Goal: Use online tool/utility: Use online tool/utility

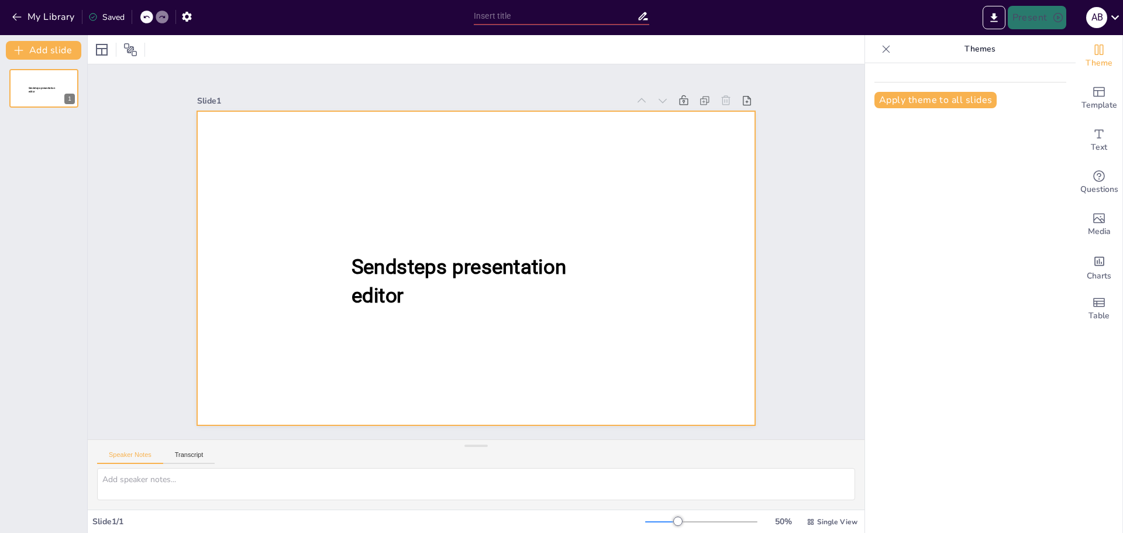
type input "Basiskennis van Hogedruk Hefkussens voor Brandweer Aspiranten"
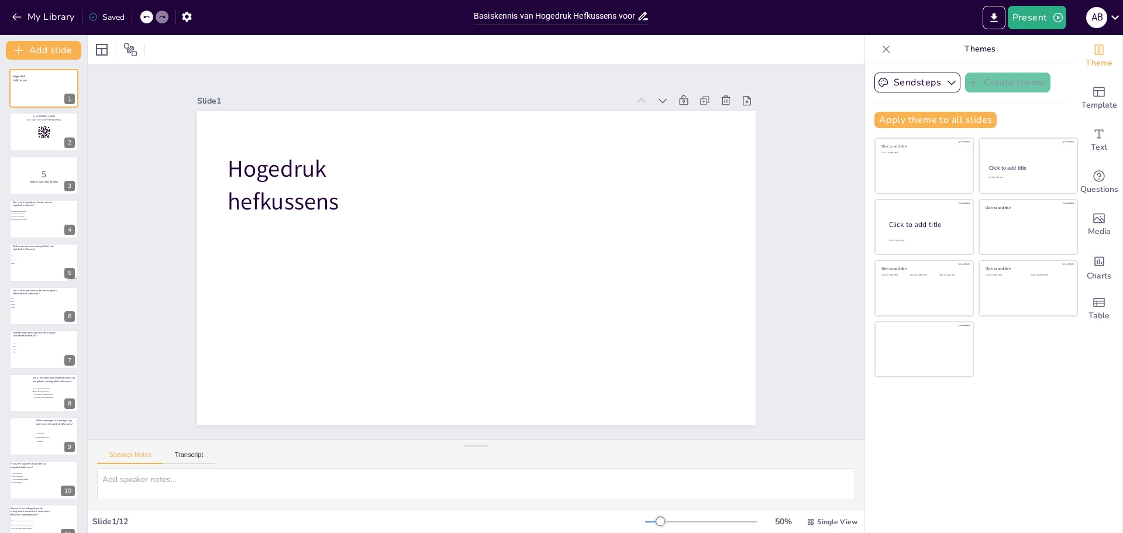
checkbox input "true"
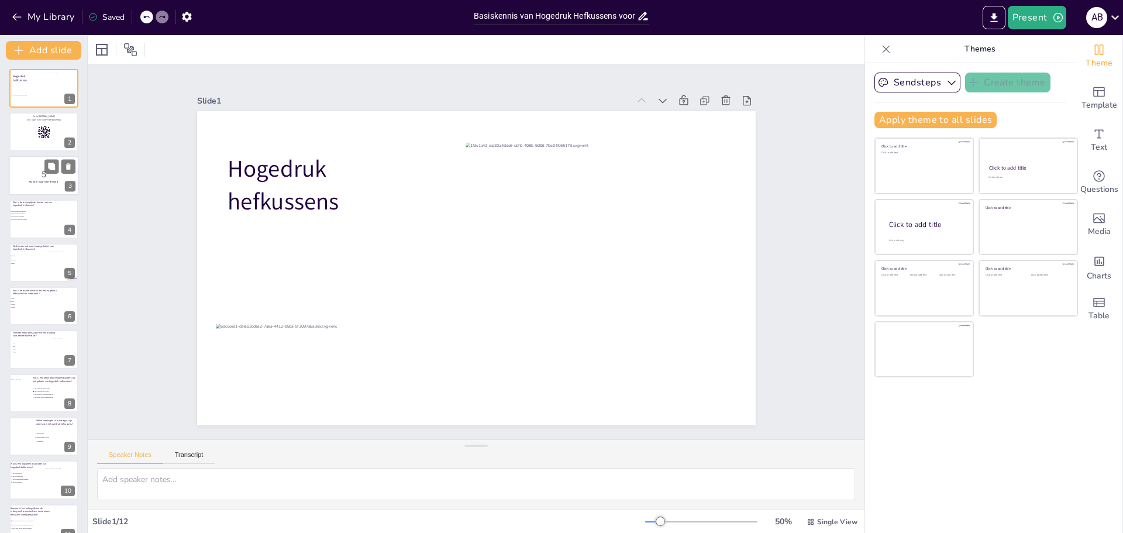
checkbox input "true"
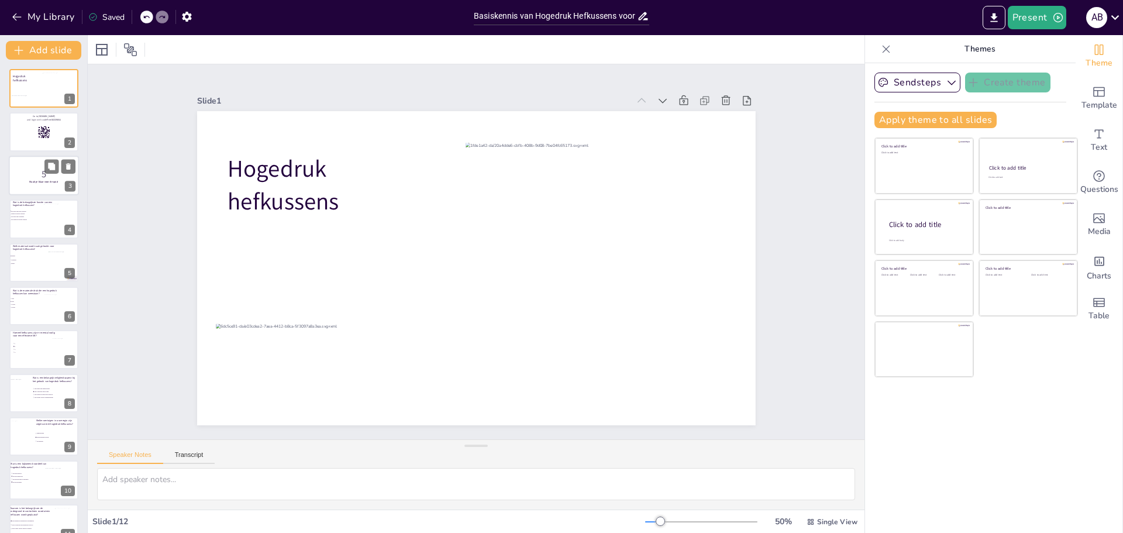
checkbox input "true"
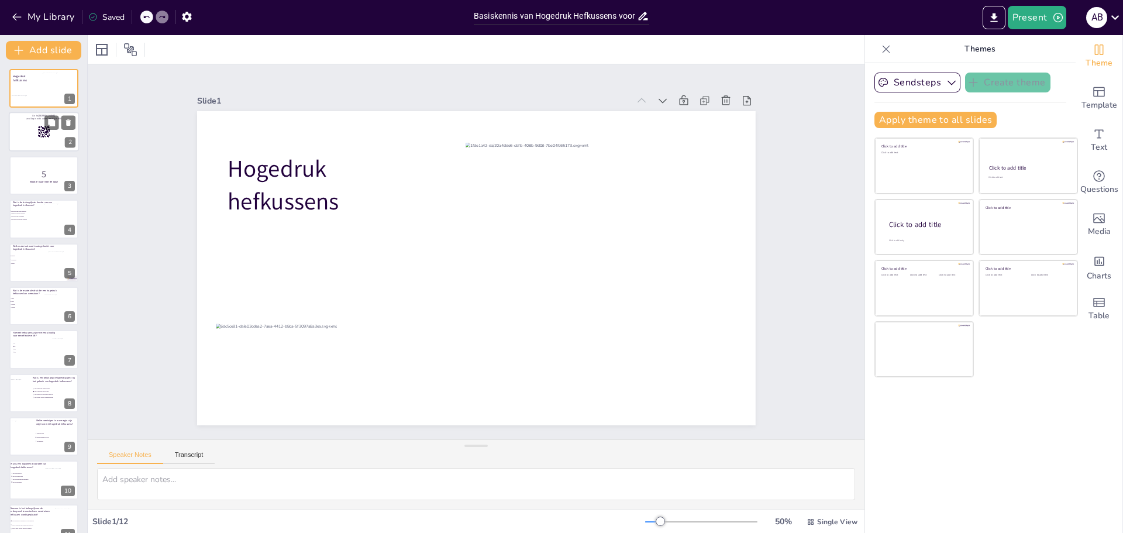
checkbox input "true"
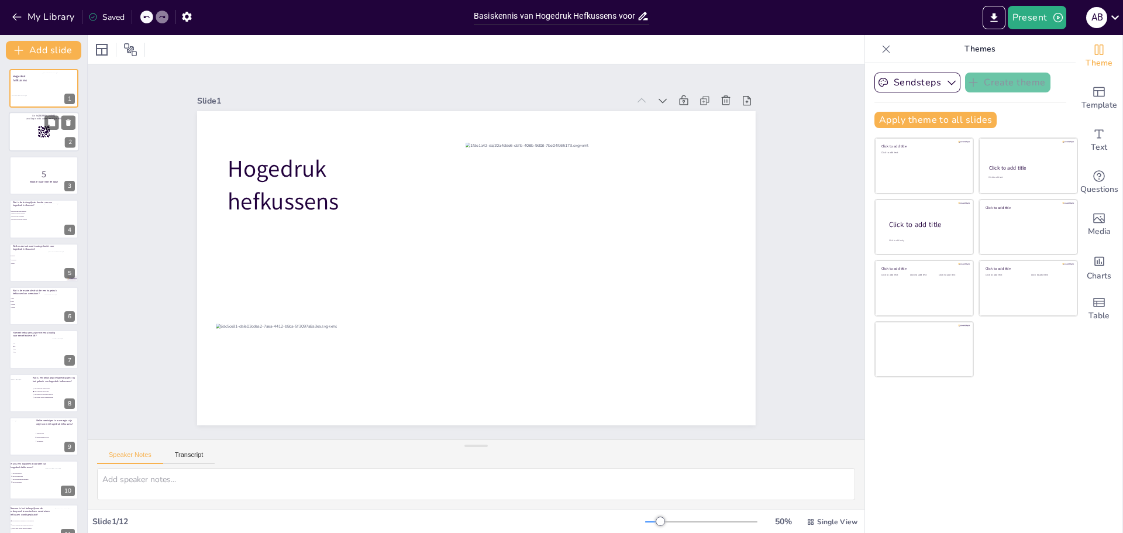
checkbox input "true"
click at [37, 129] on div at bounding box center [44, 132] width 70 height 40
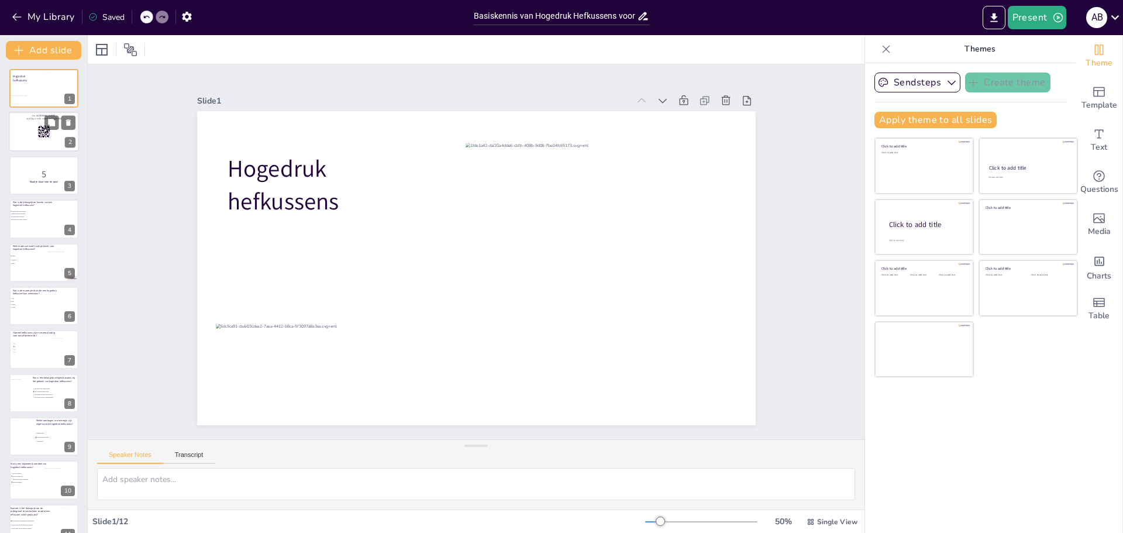
checkbox input "true"
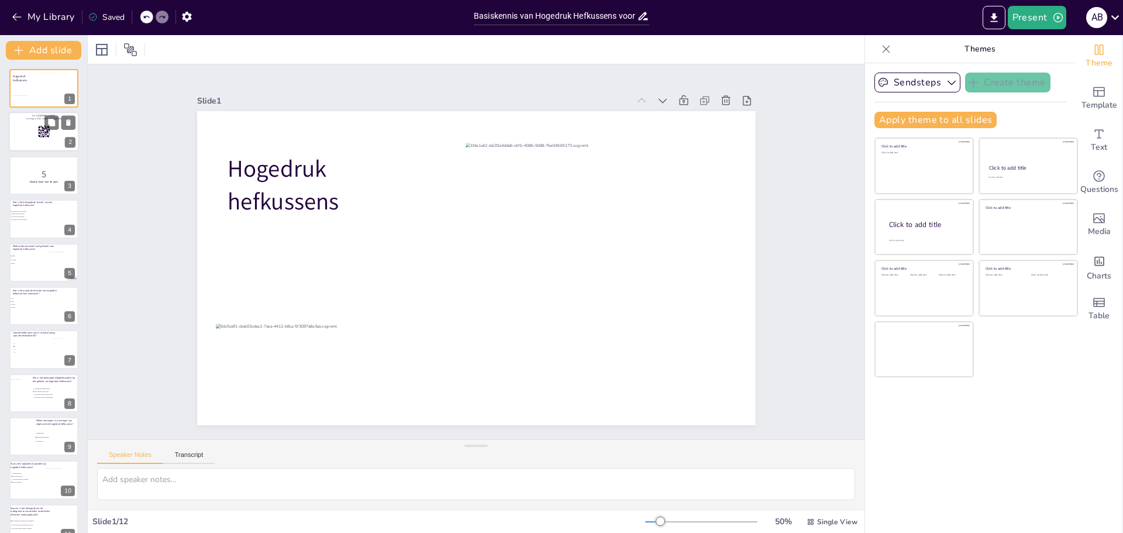
checkbox input "true"
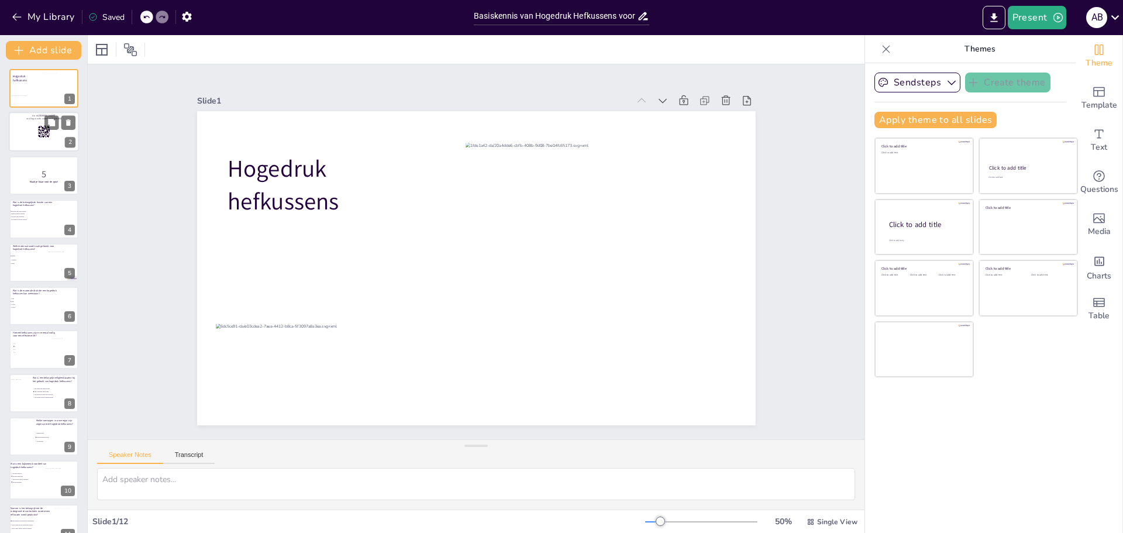
checkbox input "true"
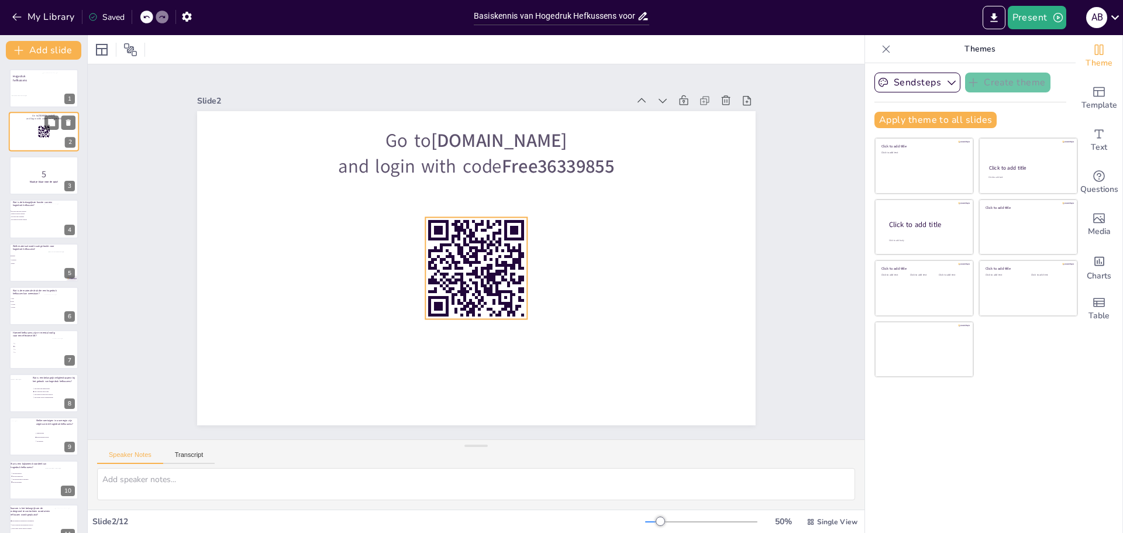
checkbox input "true"
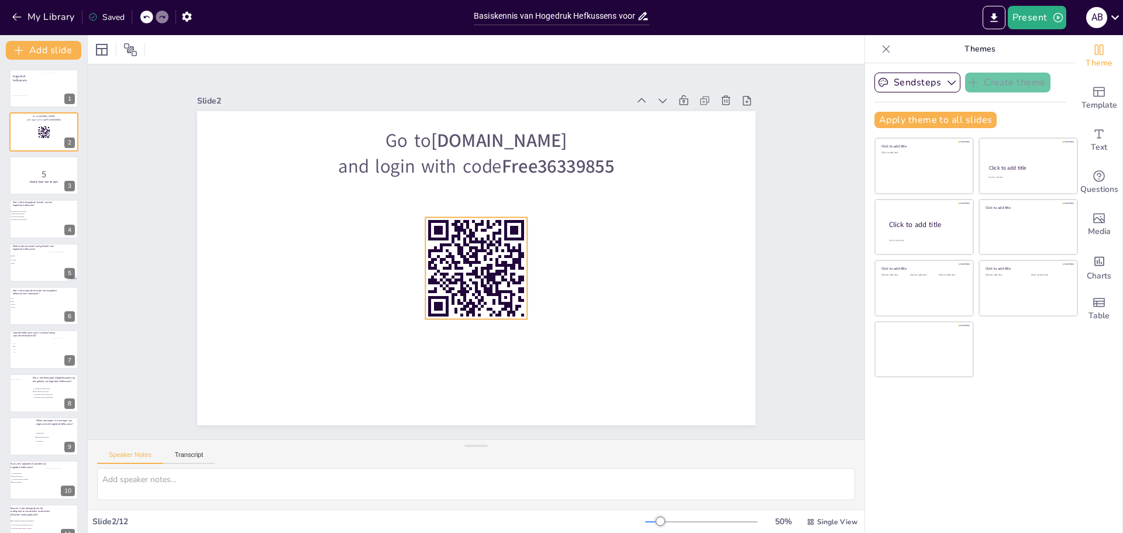
checkbox input "true"
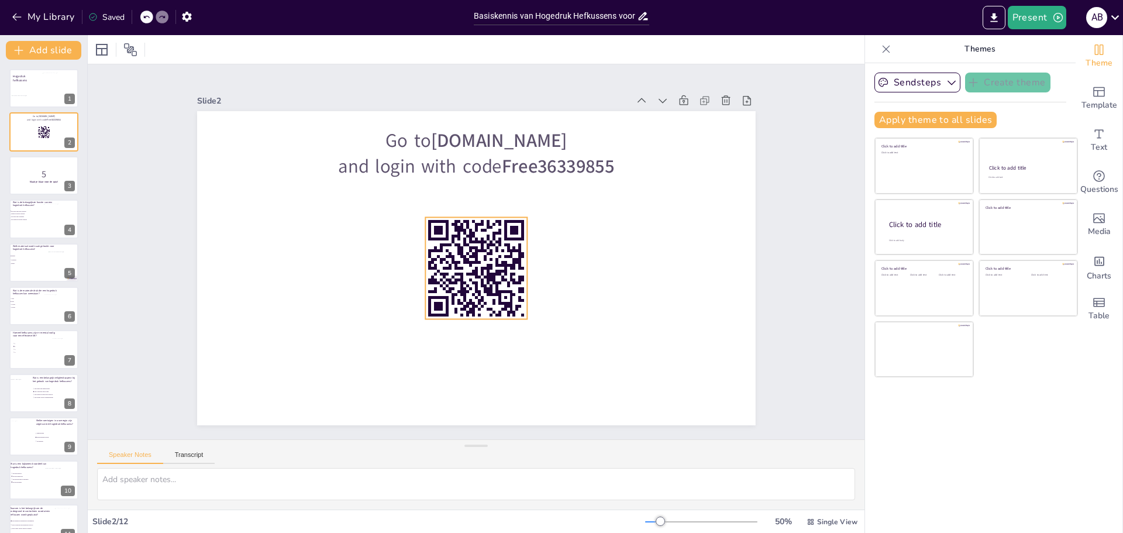
checkbox input "true"
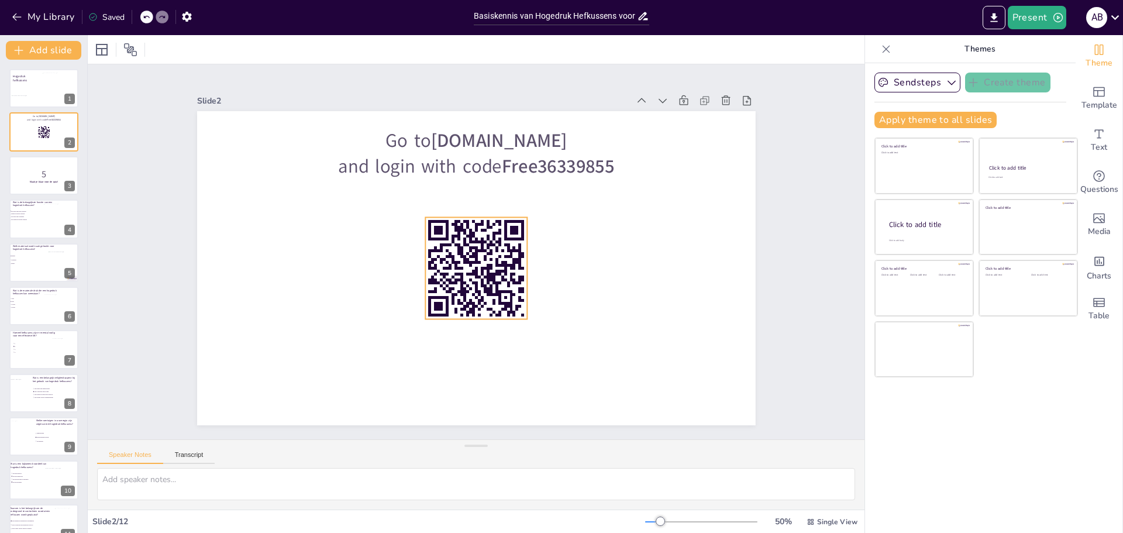
checkbox input "true"
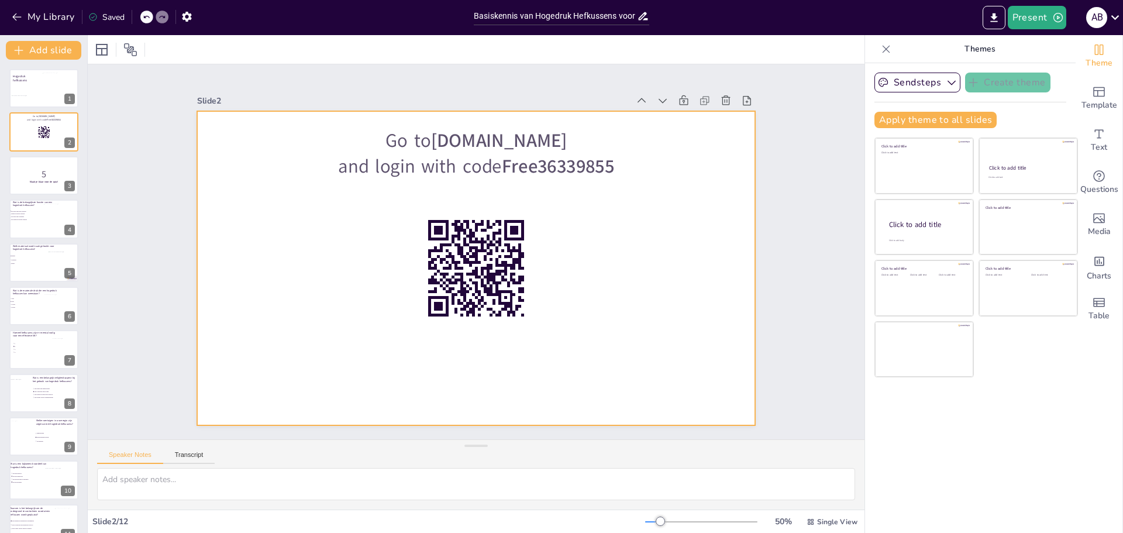
checkbox input "true"
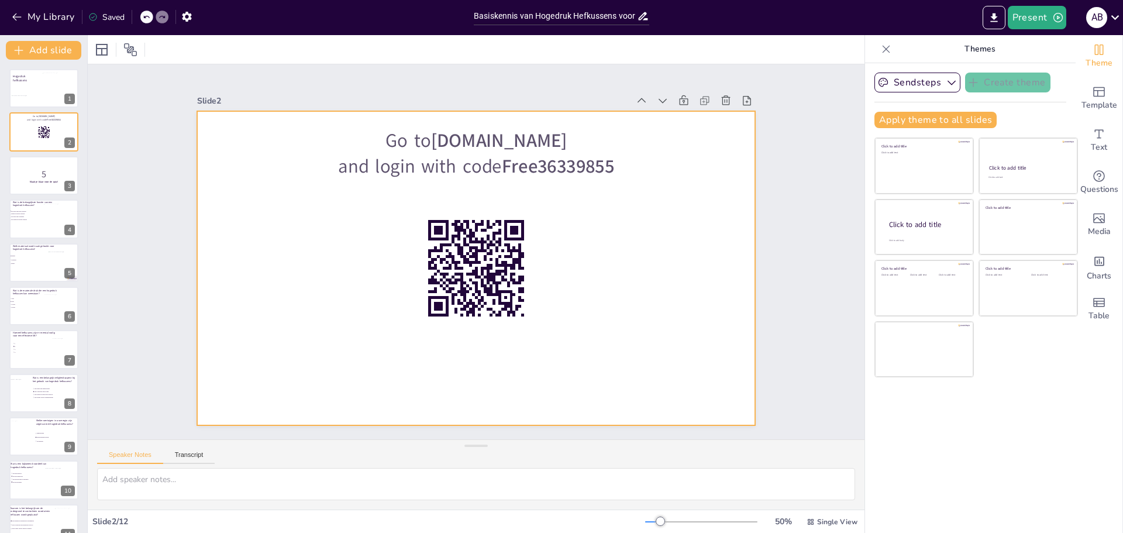
checkbox input "true"
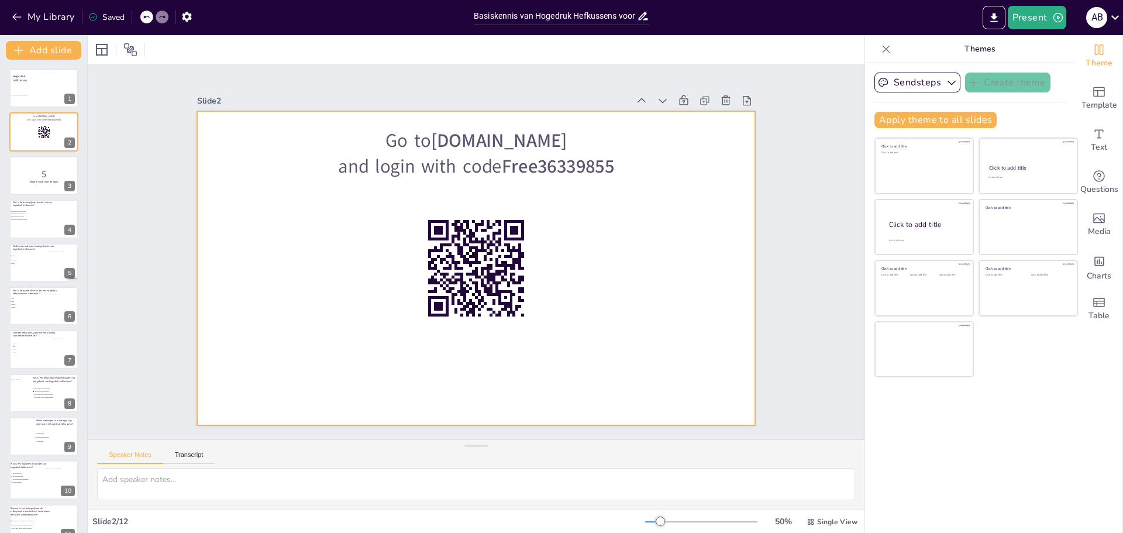
checkbox input "true"
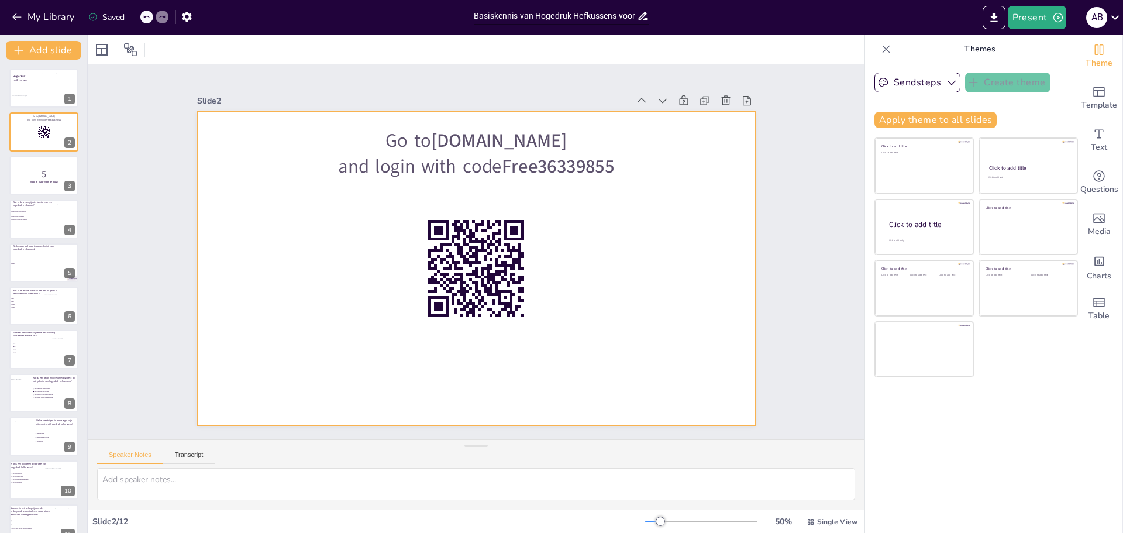
checkbox input "true"
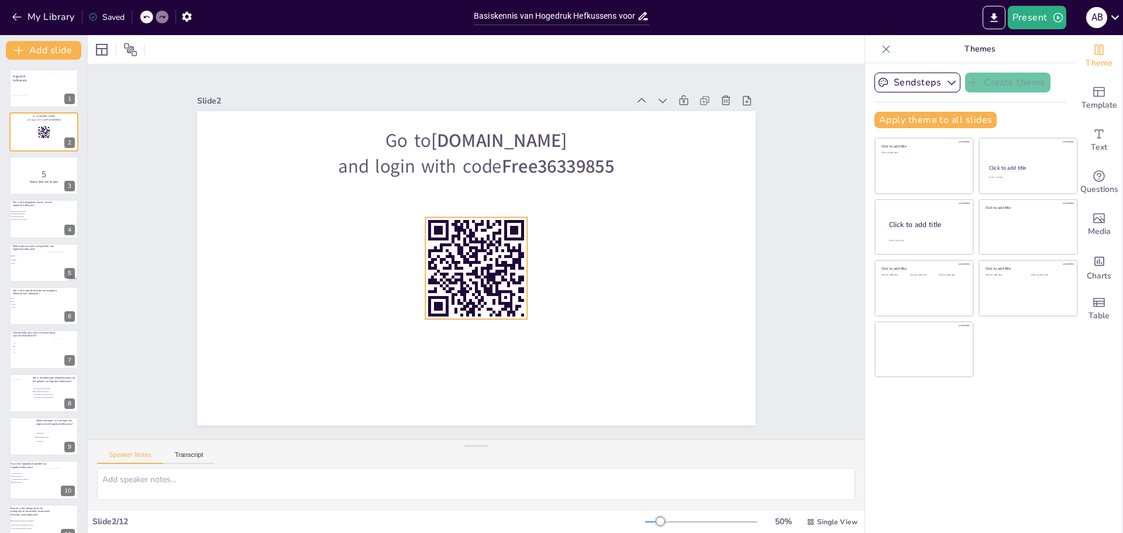
checkbox input "true"
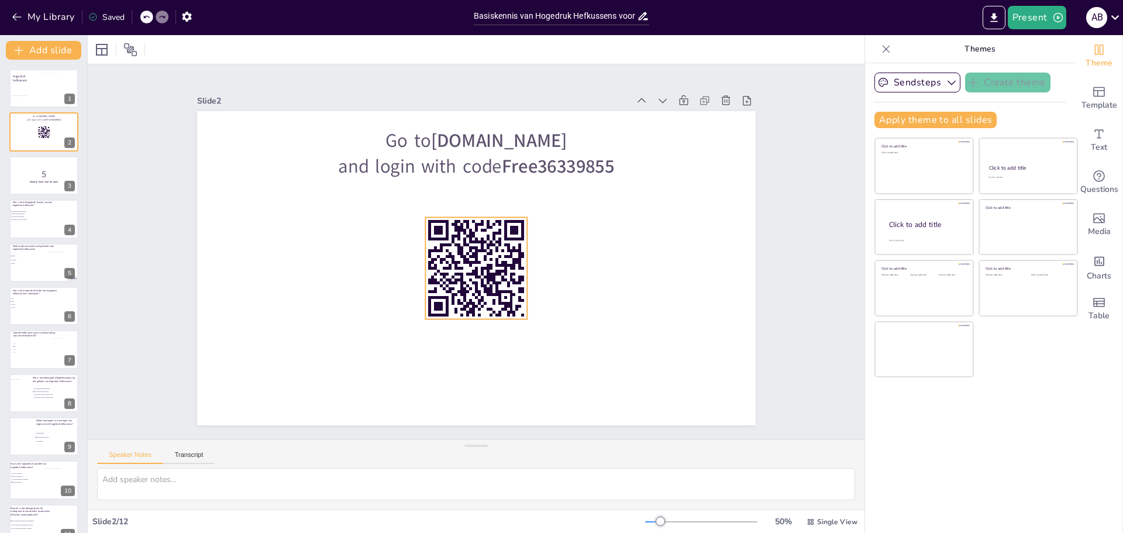
checkbox input "true"
click at [469, 261] on rect at bounding box center [472, 262] width 6 height 3
checkbox input "true"
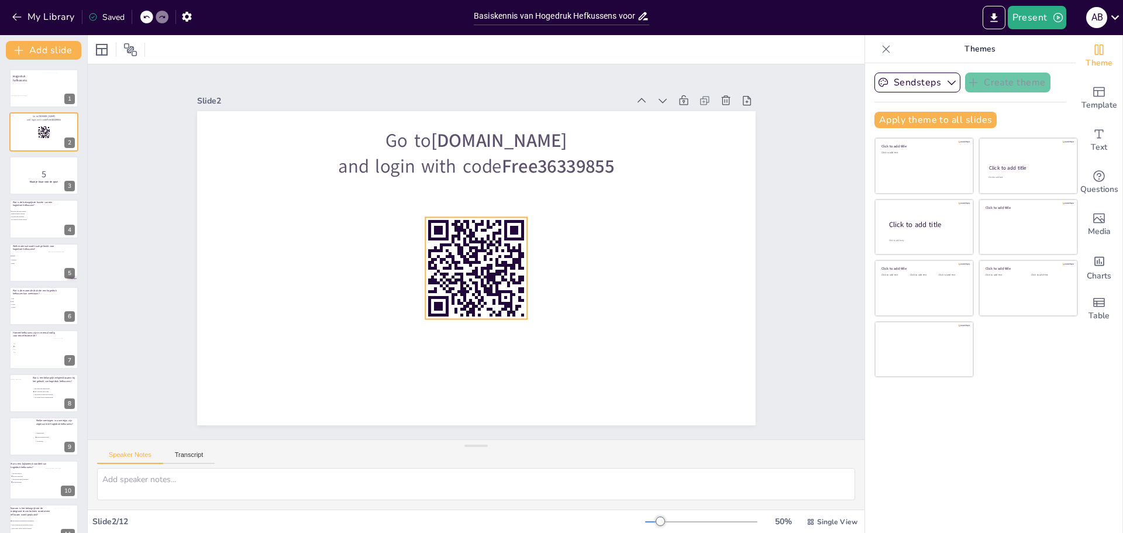
checkbox input "true"
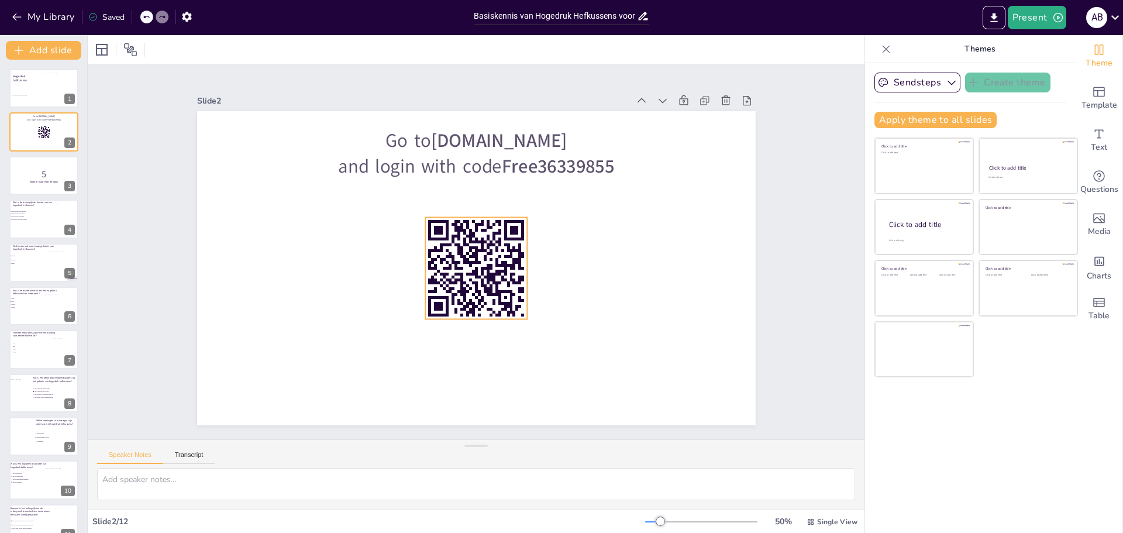
checkbox input "true"
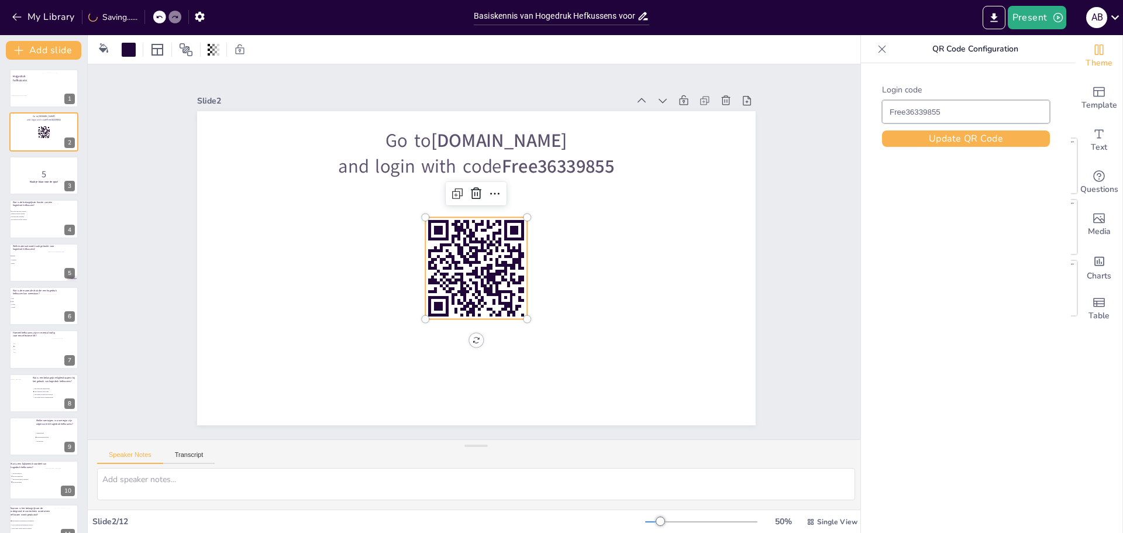
checkbox input "true"
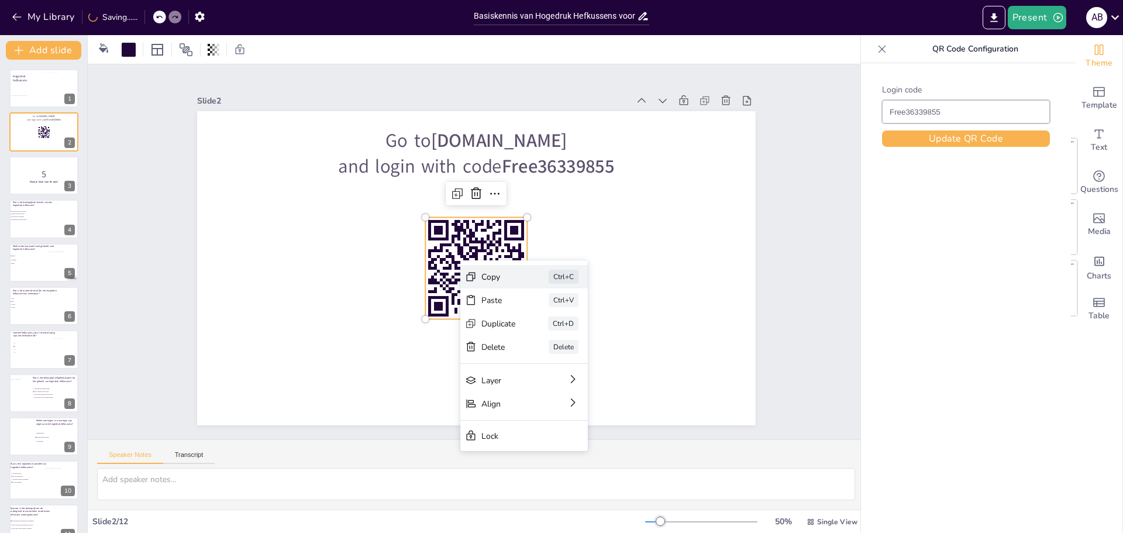
checkbox input "true"
click at [481, 277] on div "Copy" at bounding box center [498, 276] width 35 height 11
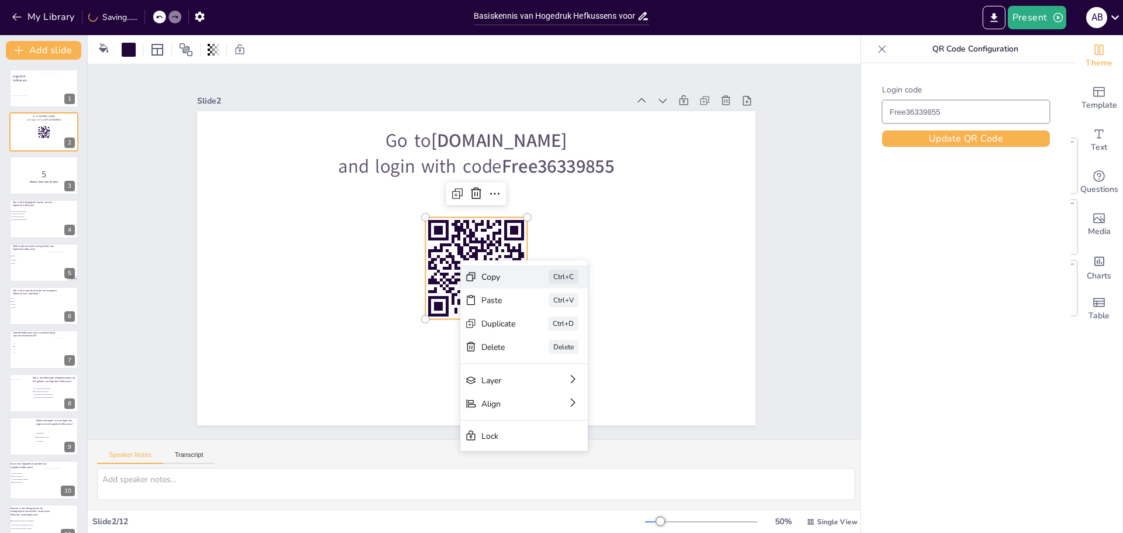
checkbox input "true"
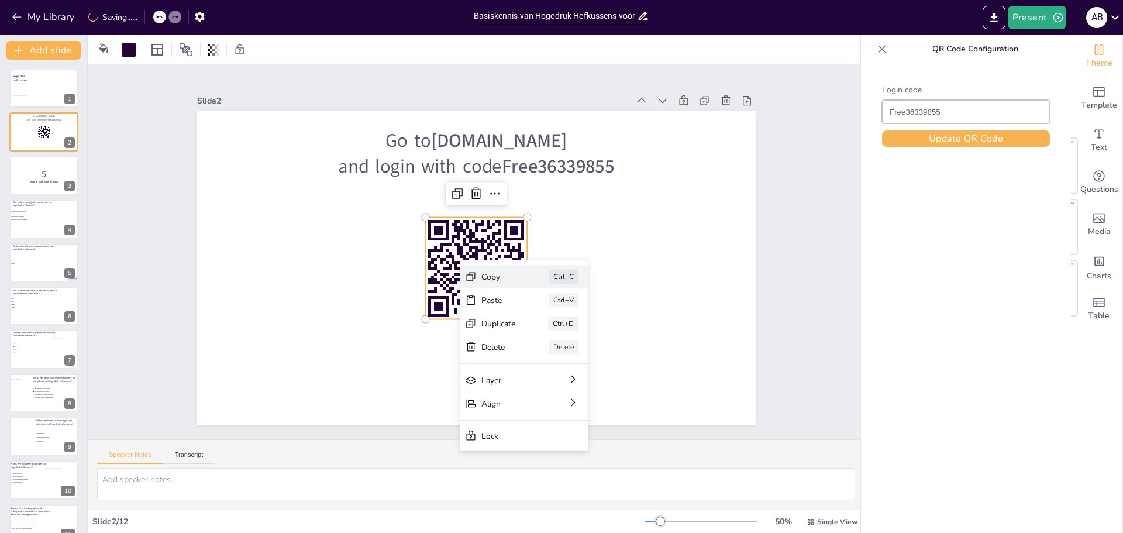
checkbox input "true"
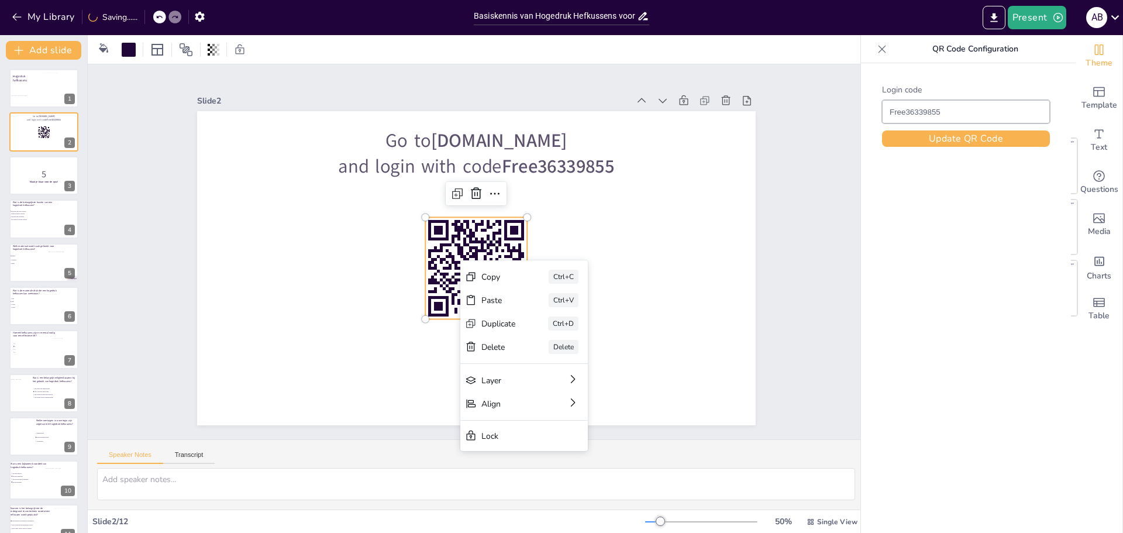
checkbox input "true"
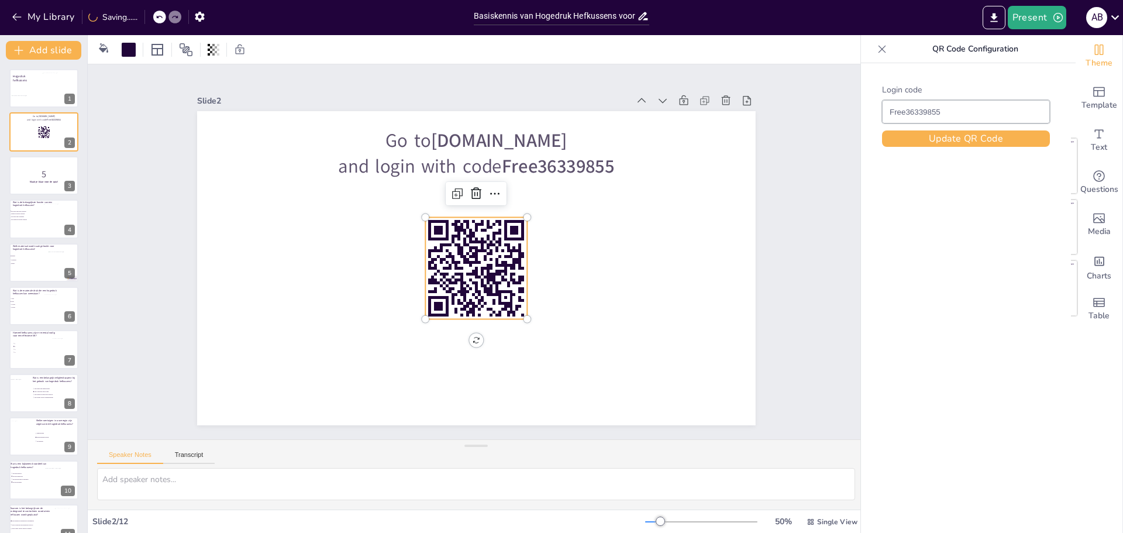
checkbox input "true"
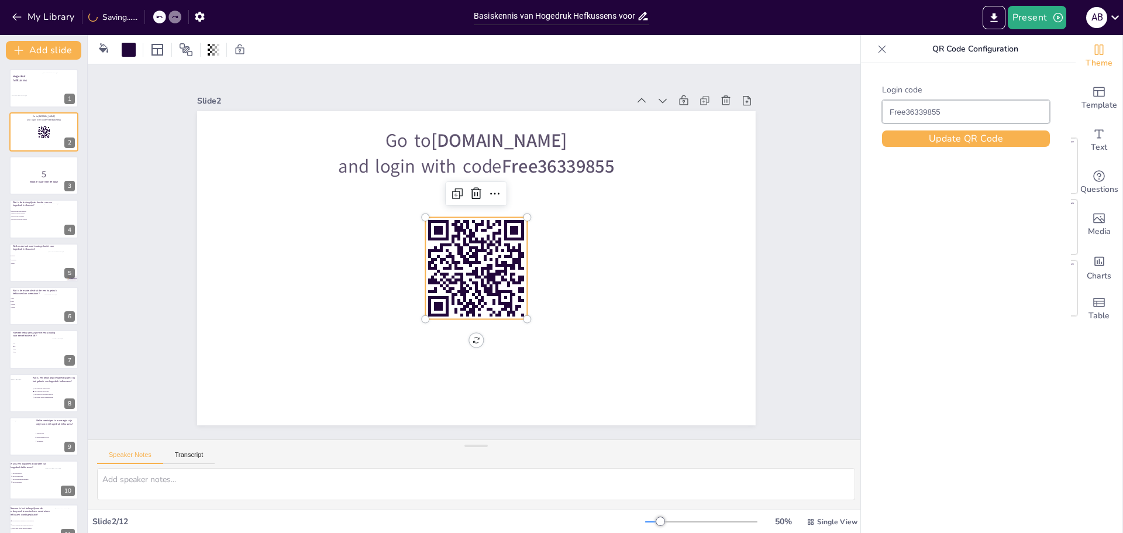
checkbox input "true"
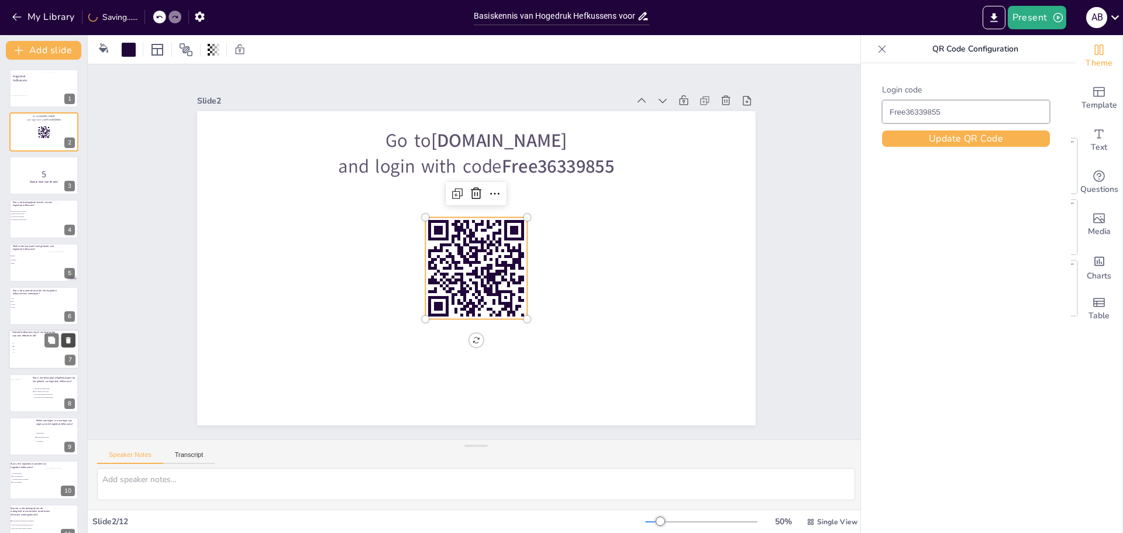
checkbox input "true"
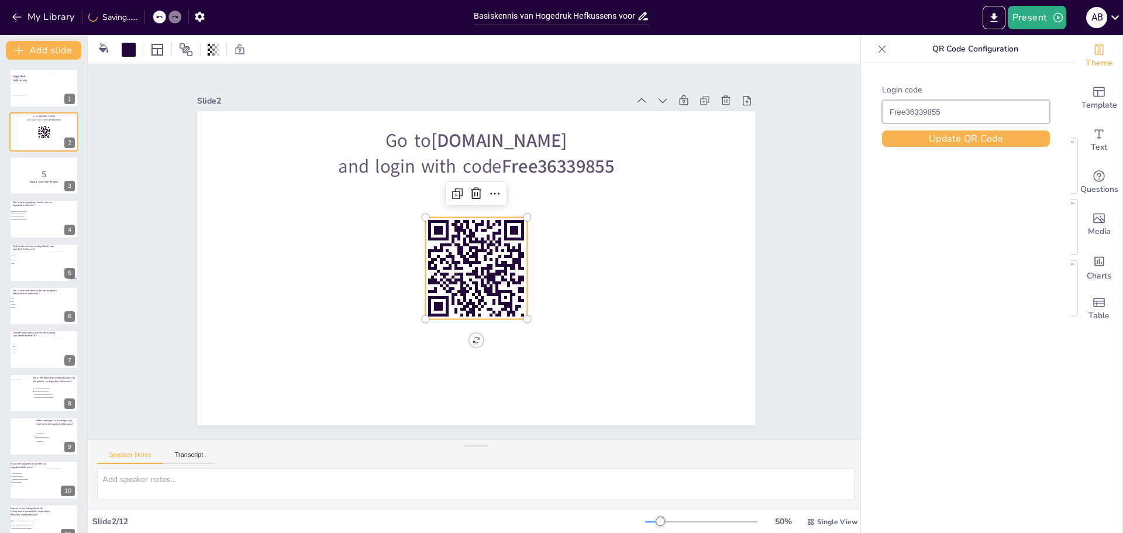
checkbox input "true"
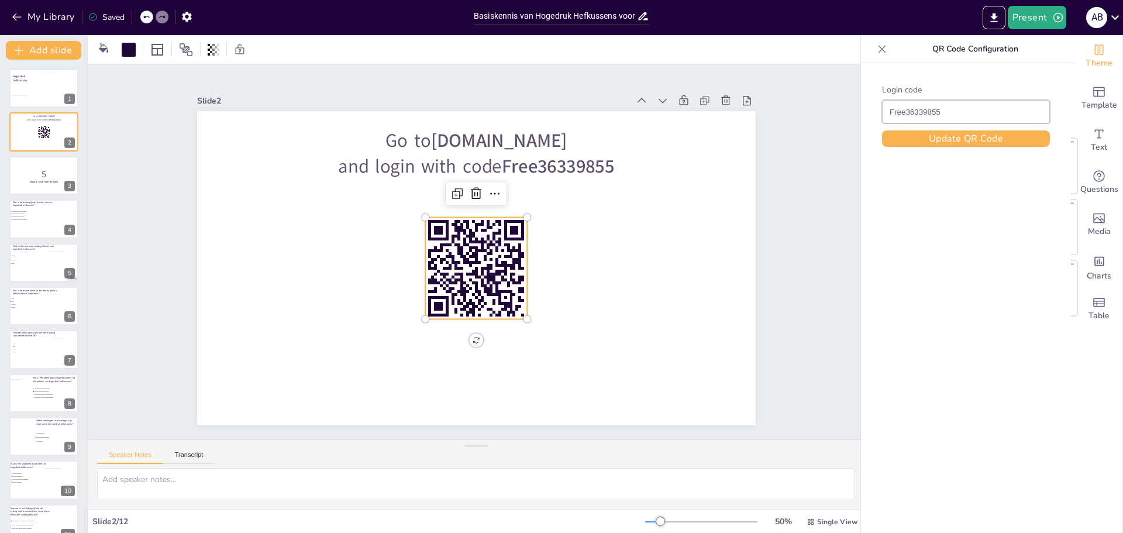
checkbox input "true"
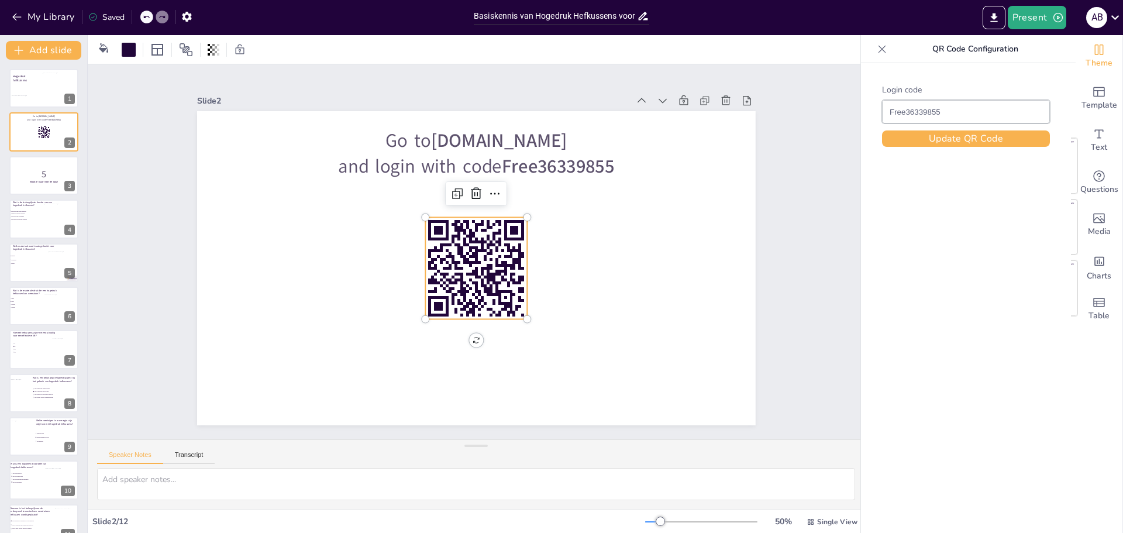
checkbox input "true"
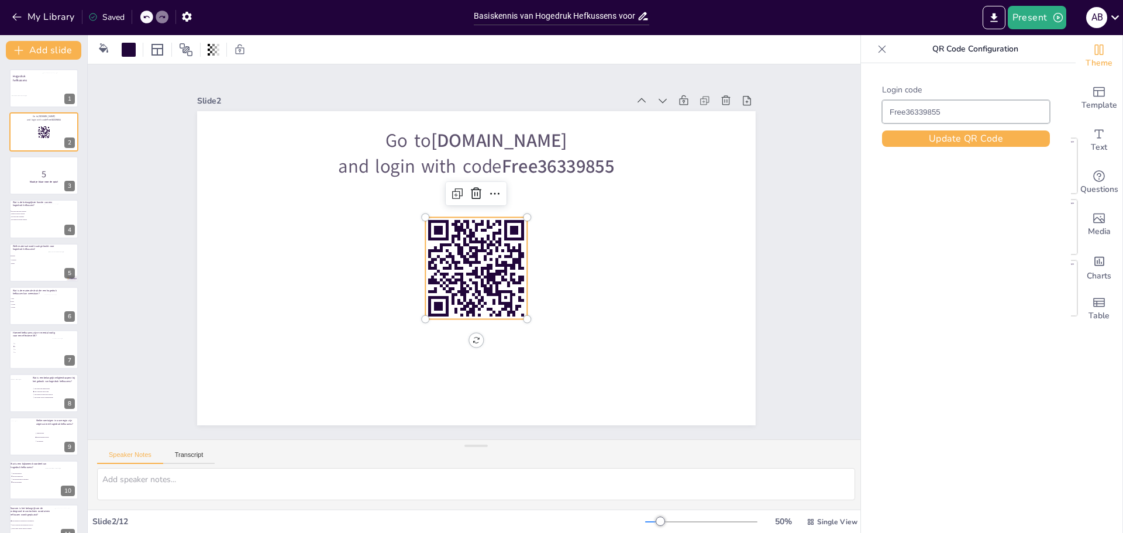
checkbox input "true"
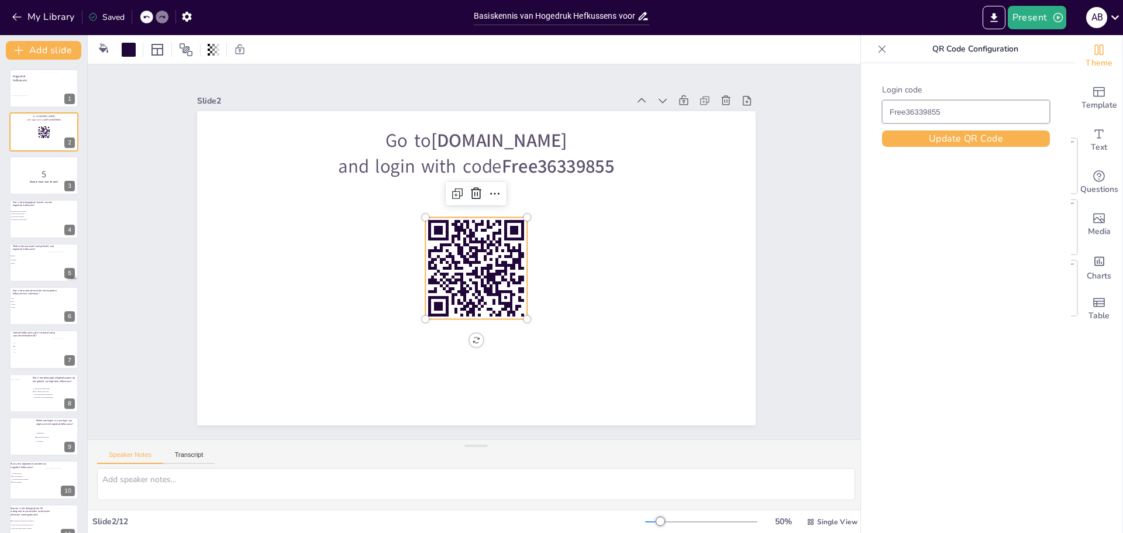
checkbox input "true"
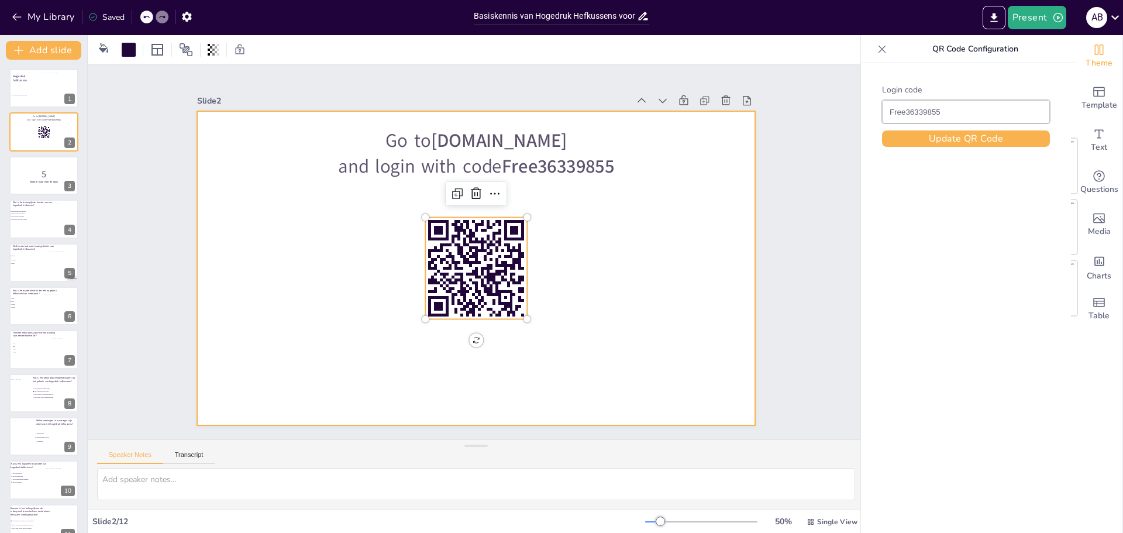
checkbox input "true"
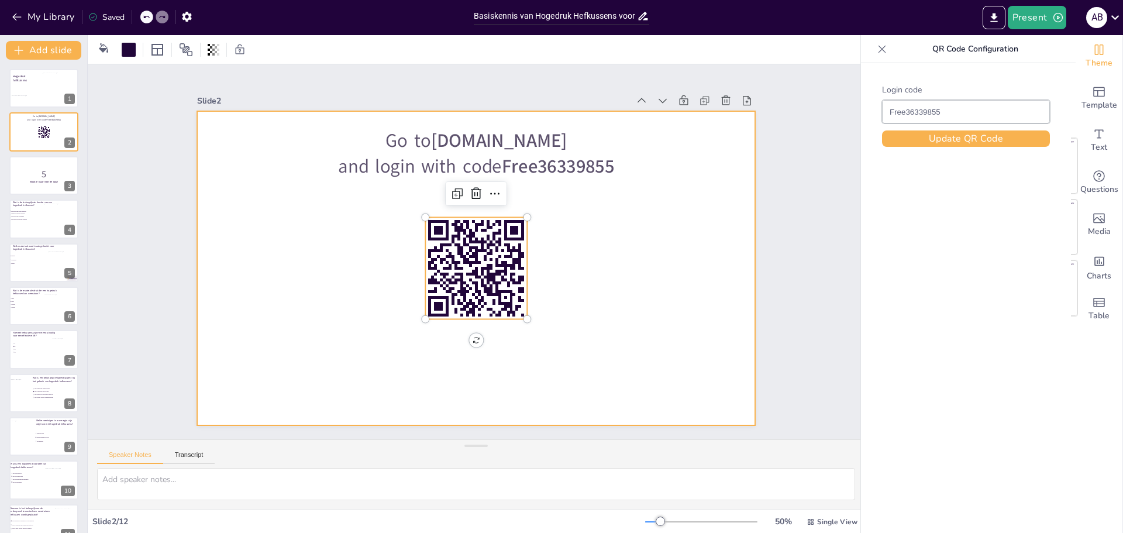
checkbox input "true"
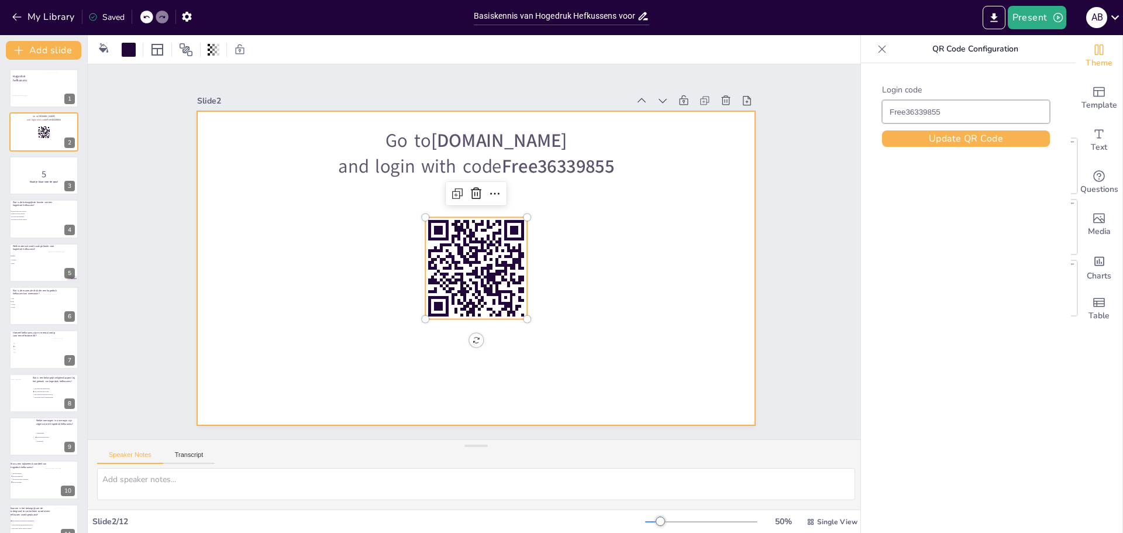
checkbox input "true"
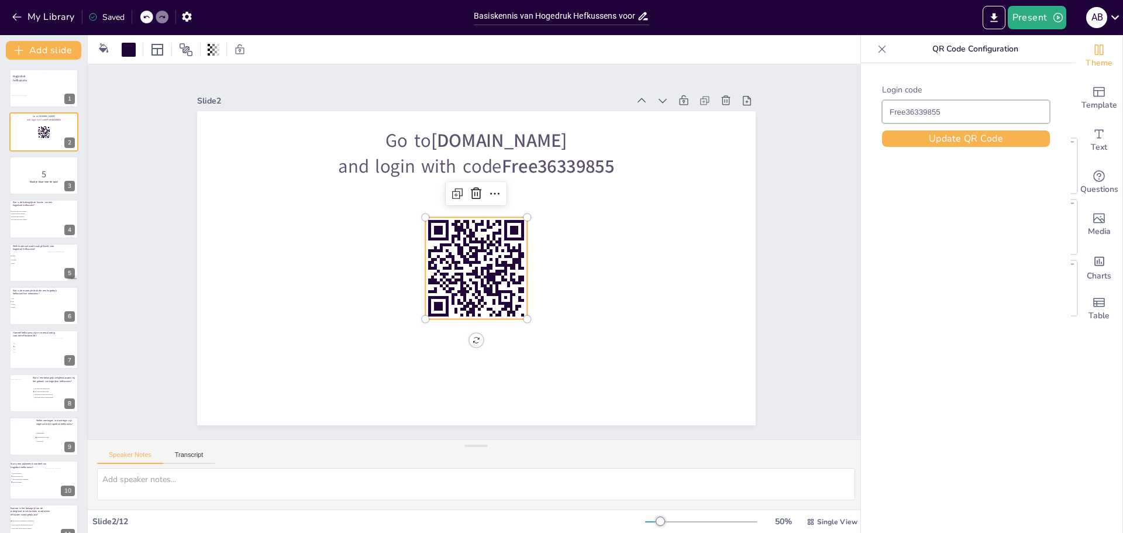
checkbox input "true"
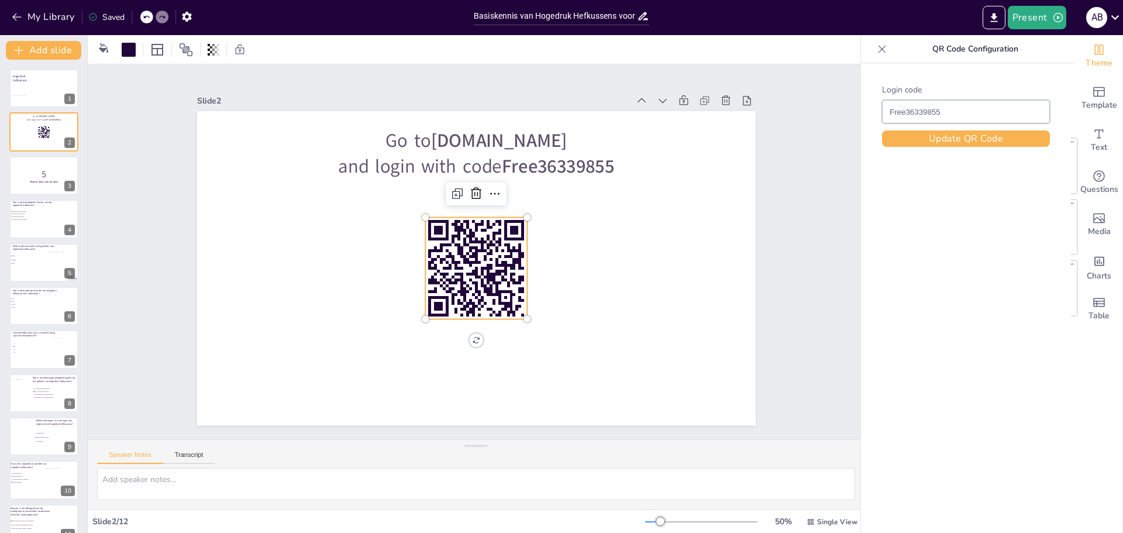
checkbox input "true"
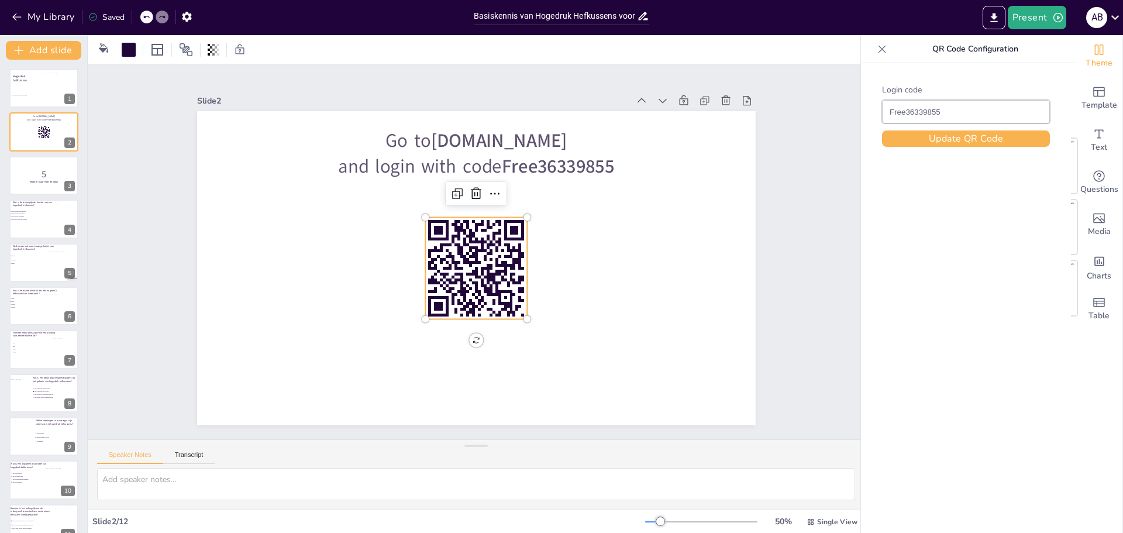
checkbox input "true"
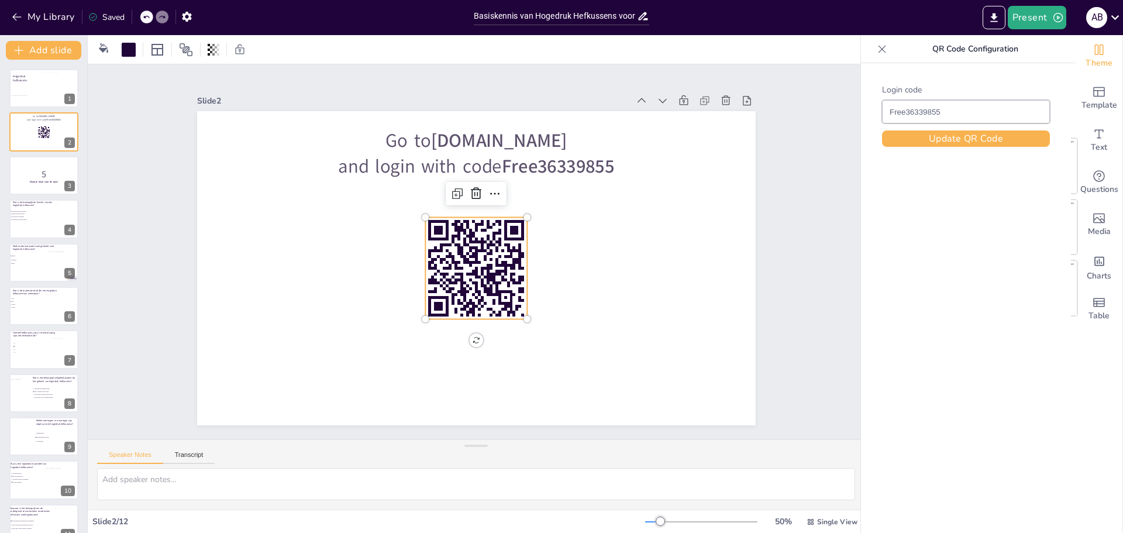
checkbox input "true"
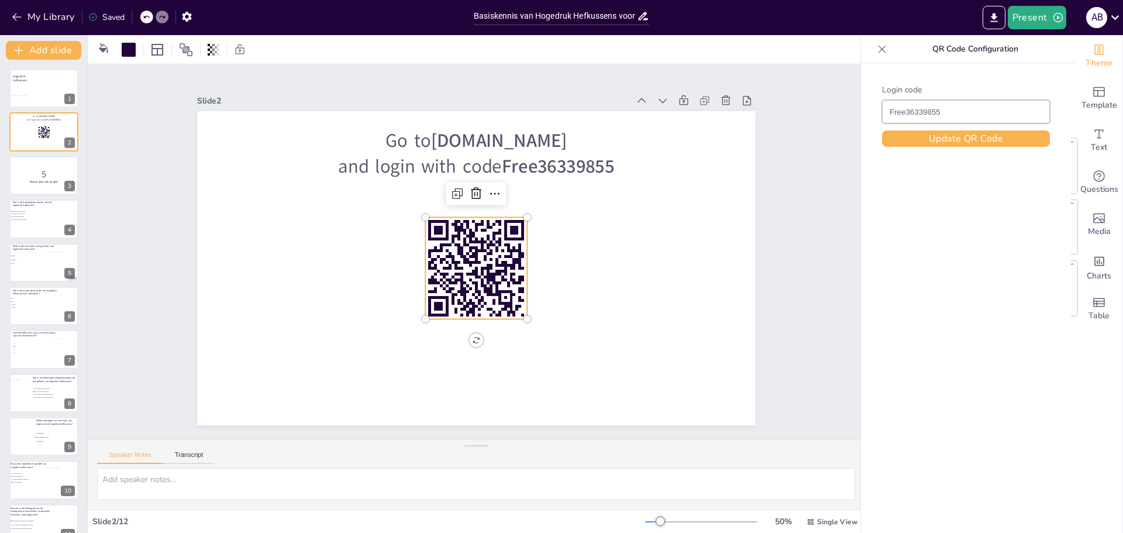
checkbox input "true"
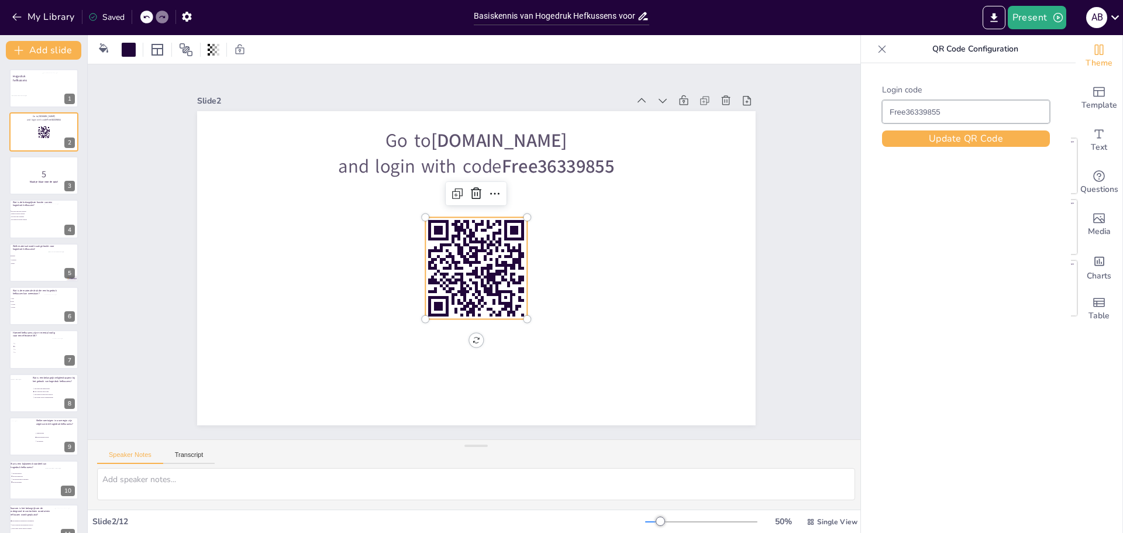
checkbox input "true"
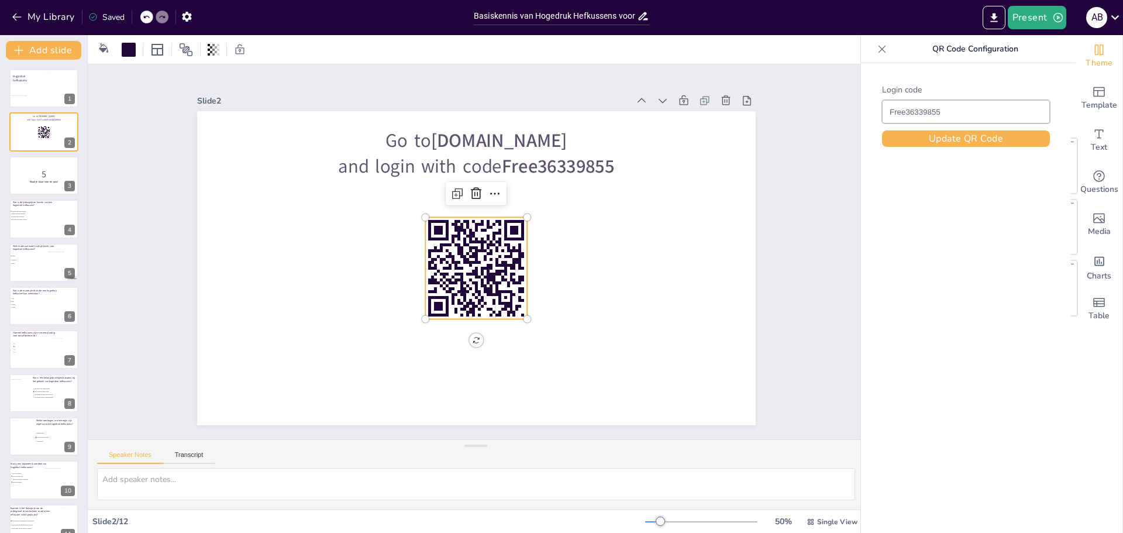
checkbox input "true"
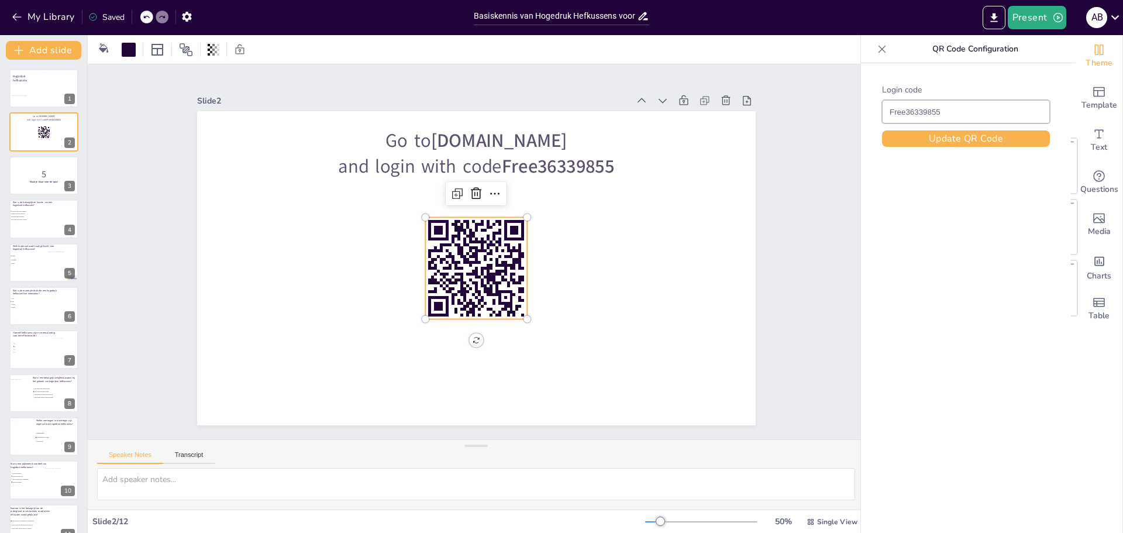
checkbox input "true"
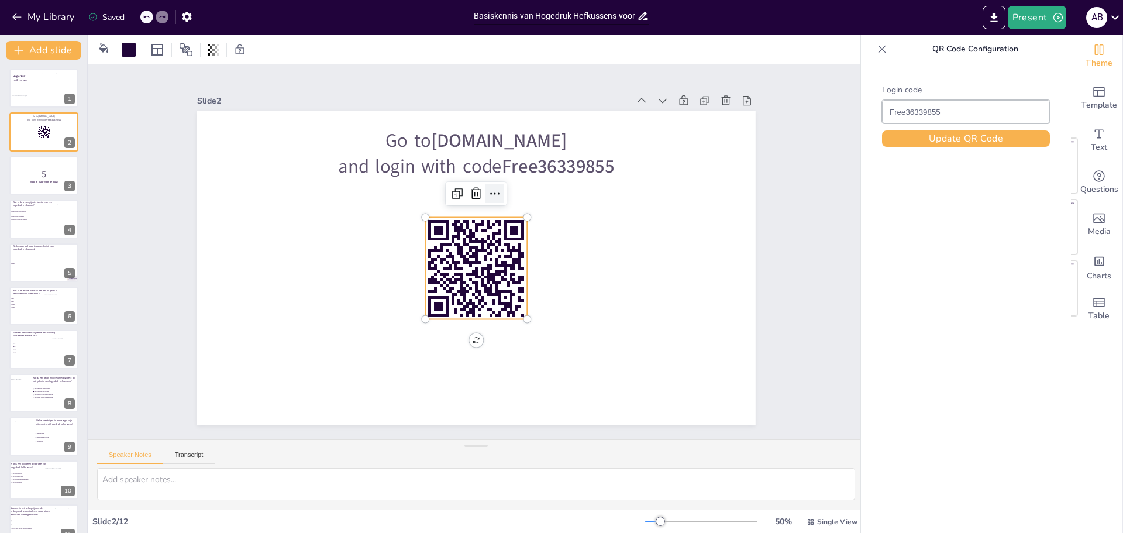
checkbox input "true"
click at [488, 187] on icon at bounding box center [495, 194] width 14 height 14
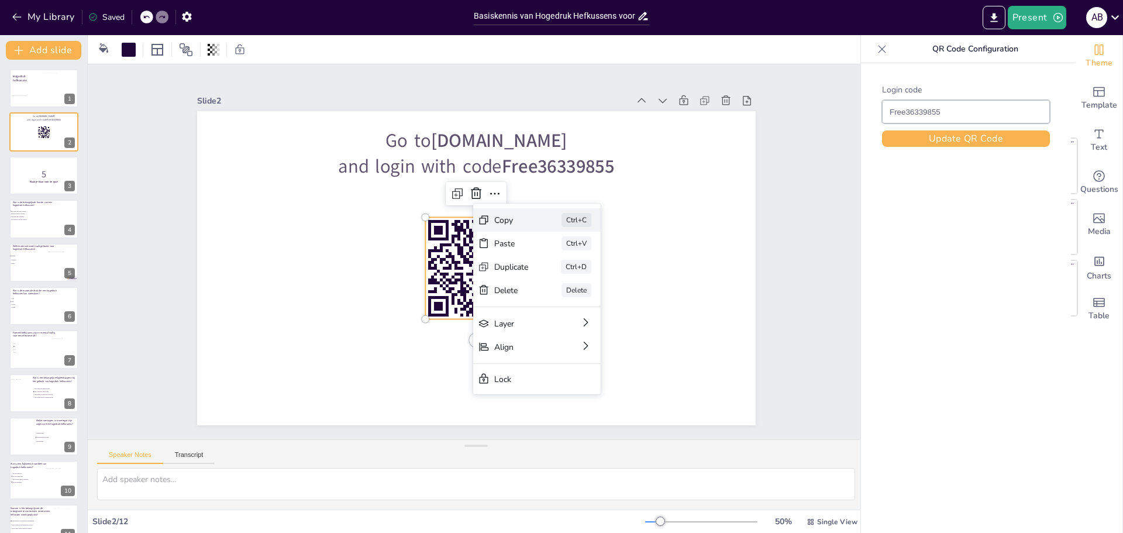
click at [504, 222] on div "Copy" at bounding box center [511, 219] width 35 height 11
